Goal: Find specific page/section: Find specific page/section

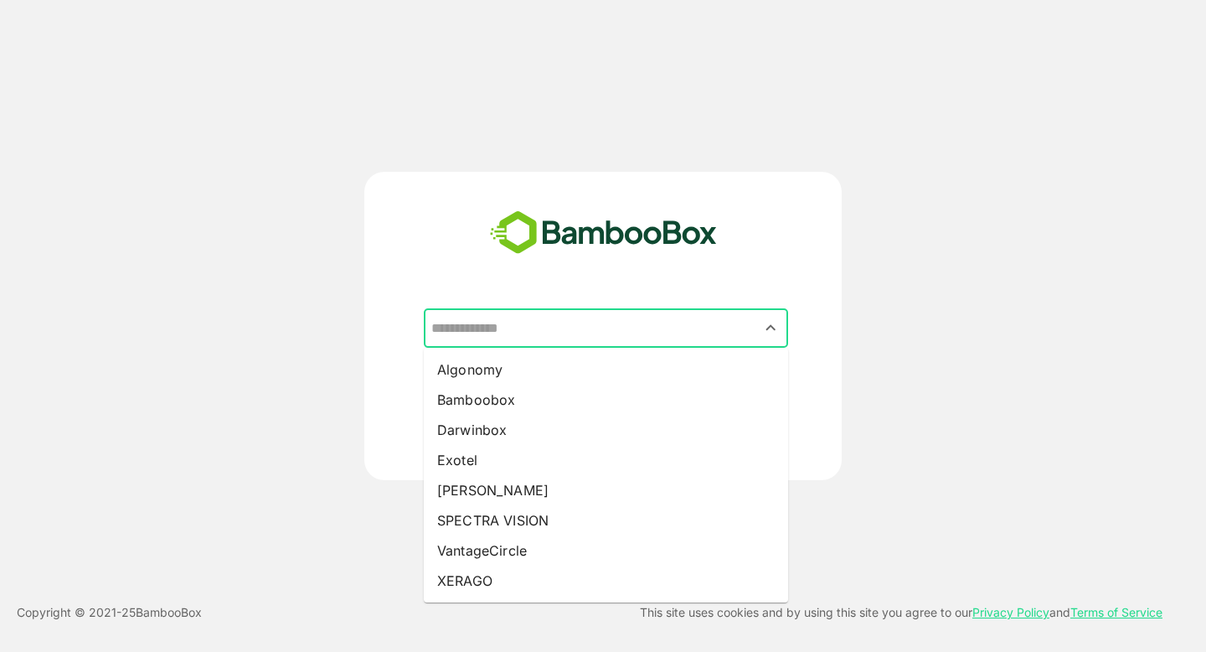
click at [667, 321] on input "text" at bounding box center [606, 328] width 358 height 32
click at [473, 122] on div "​ Algonomy Bamboobox Darwinbox Exotel Pando SPECTRA VISION VantageCircle XERAGO…" at bounding box center [603, 326] width 1206 height 652
click at [570, 342] on input "text" at bounding box center [606, 328] width 358 height 32
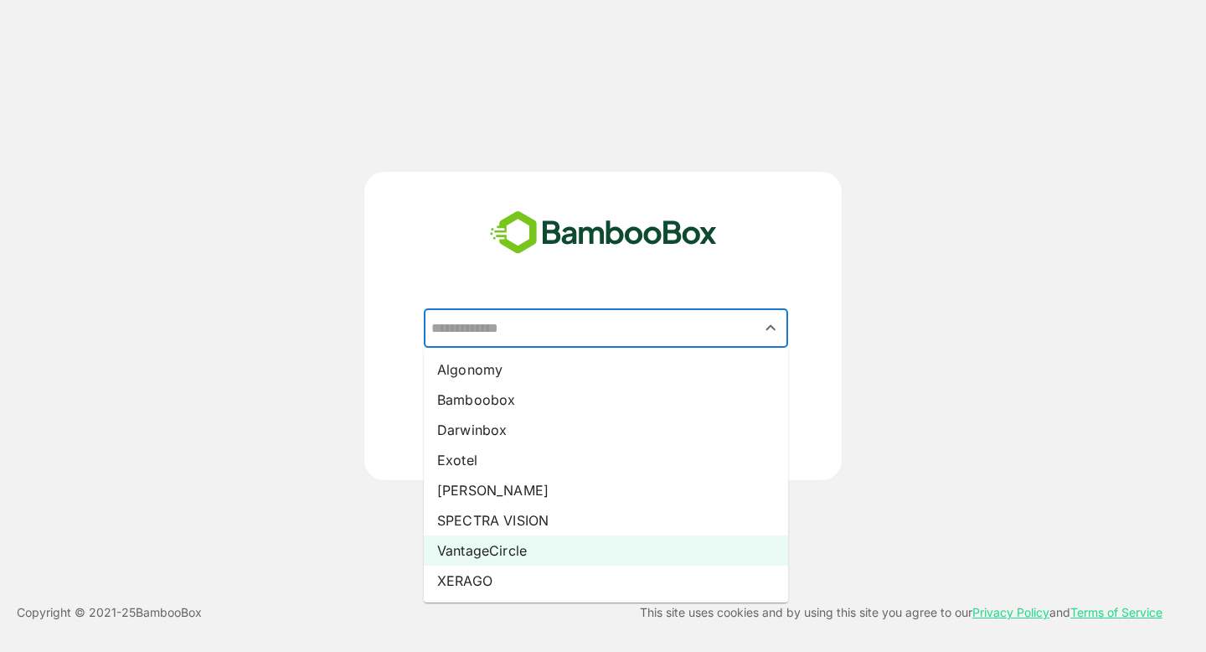
click at [513, 552] on li "VantageCircle" at bounding box center [606, 550] width 364 height 30
type input "**********"
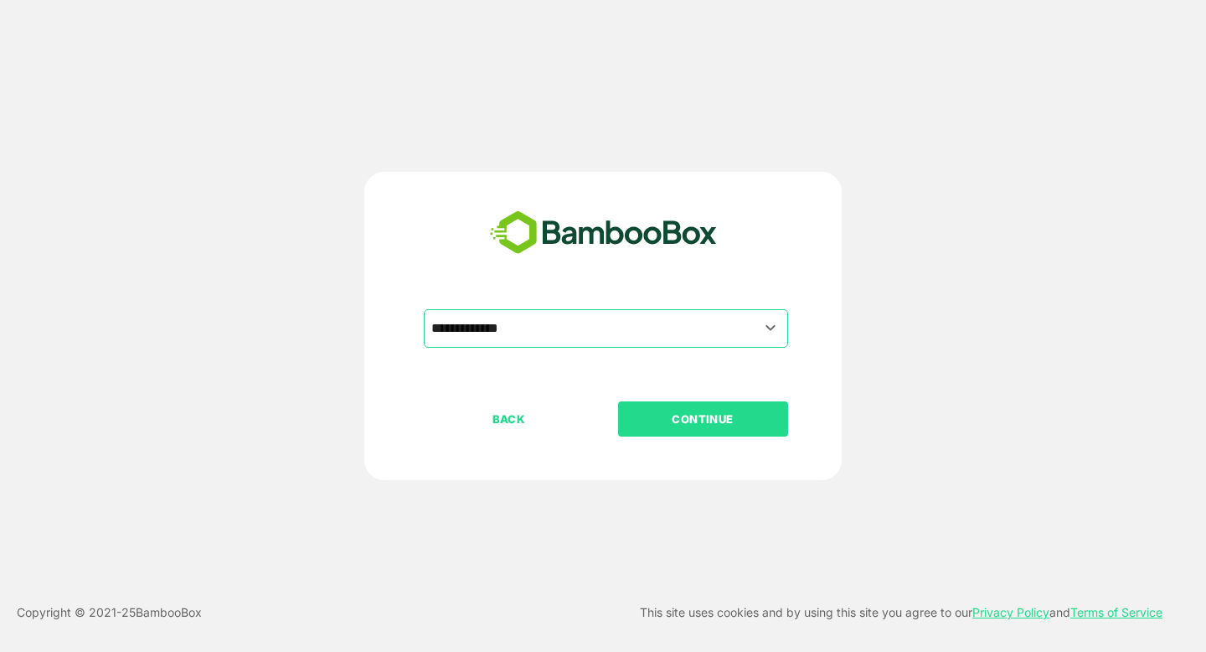
click at [700, 436] on div "BACK CONTINUE" at bounding box center [618, 472] width 388 height 142
click at [666, 424] on p "CONTINUE" at bounding box center [703, 419] width 168 height 18
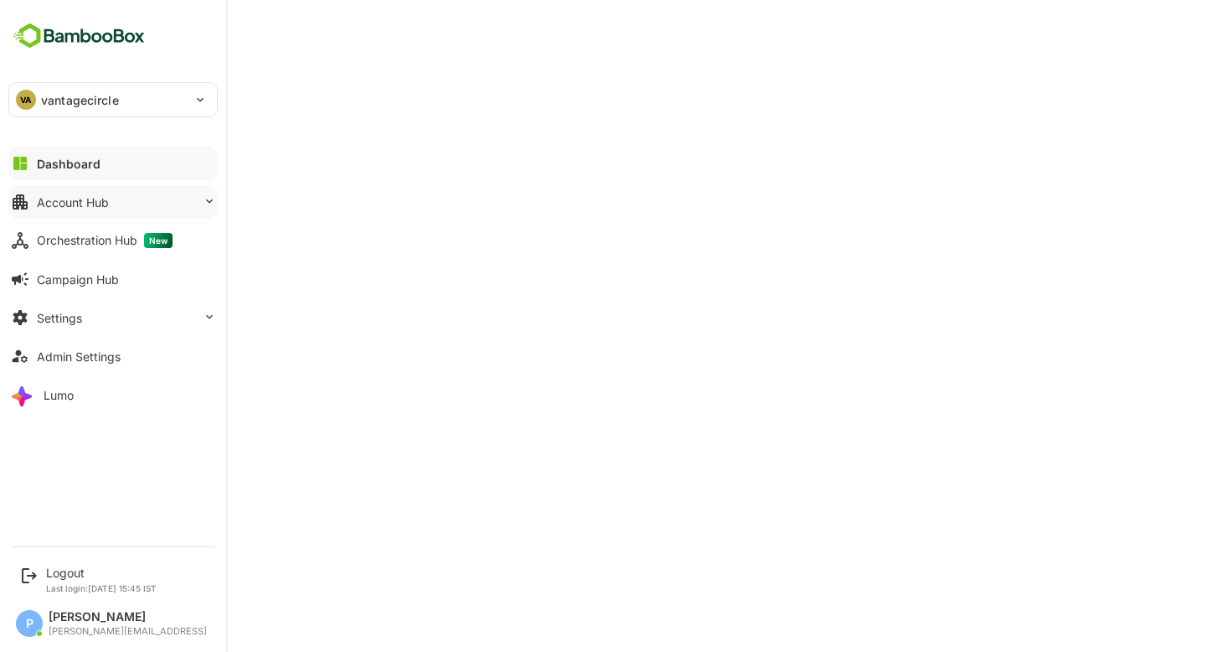
click at [126, 196] on button "Account Hub" at bounding box center [112, 202] width 209 height 34
click at [199, 201] on button "Account Hub" at bounding box center [112, 202] width 209 height 34
click at [101, 196] on div "Account Hub" at bounding box center [73, 202] width 72 height 14
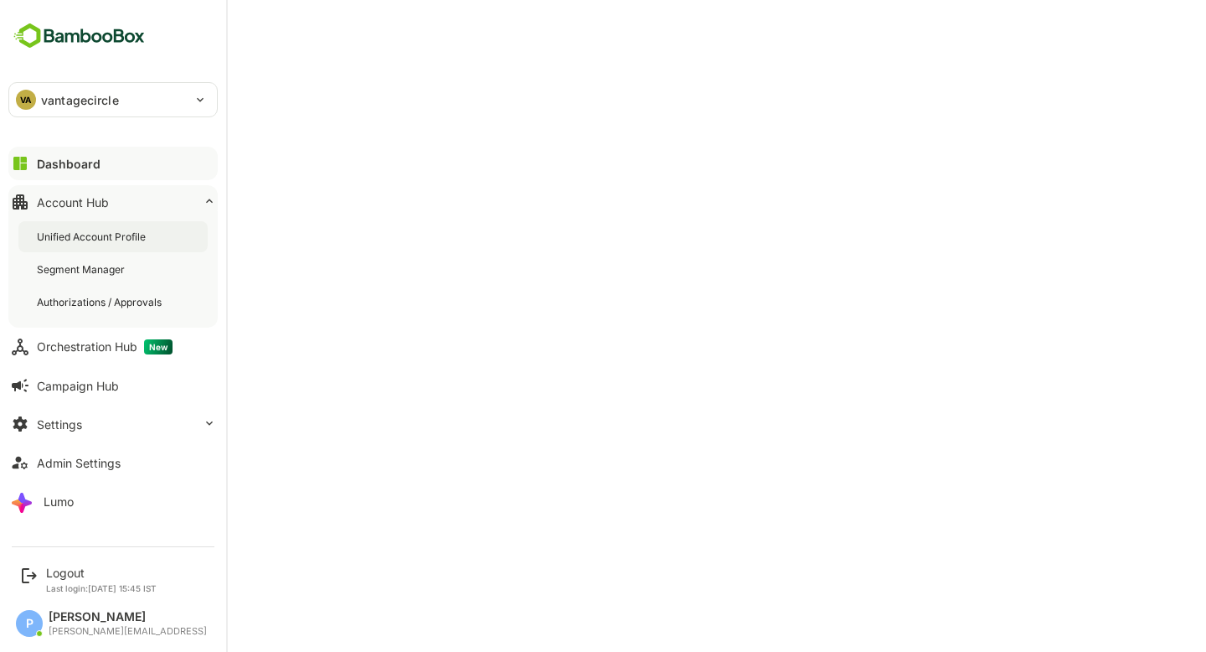
click at [118, 245] on div "Unified Account Profile" at bounding box center [112, 236] width 189 height 31
click at [69, 274] on div "Segment Manager" at bounding box center [82, 269] width 91 height 14
click at [93, 244] on div "Unified Account Profile" at bounding box center [112, 236] width 189 height 31
